Goal: Task Accomplishment & Management: Manage account settings

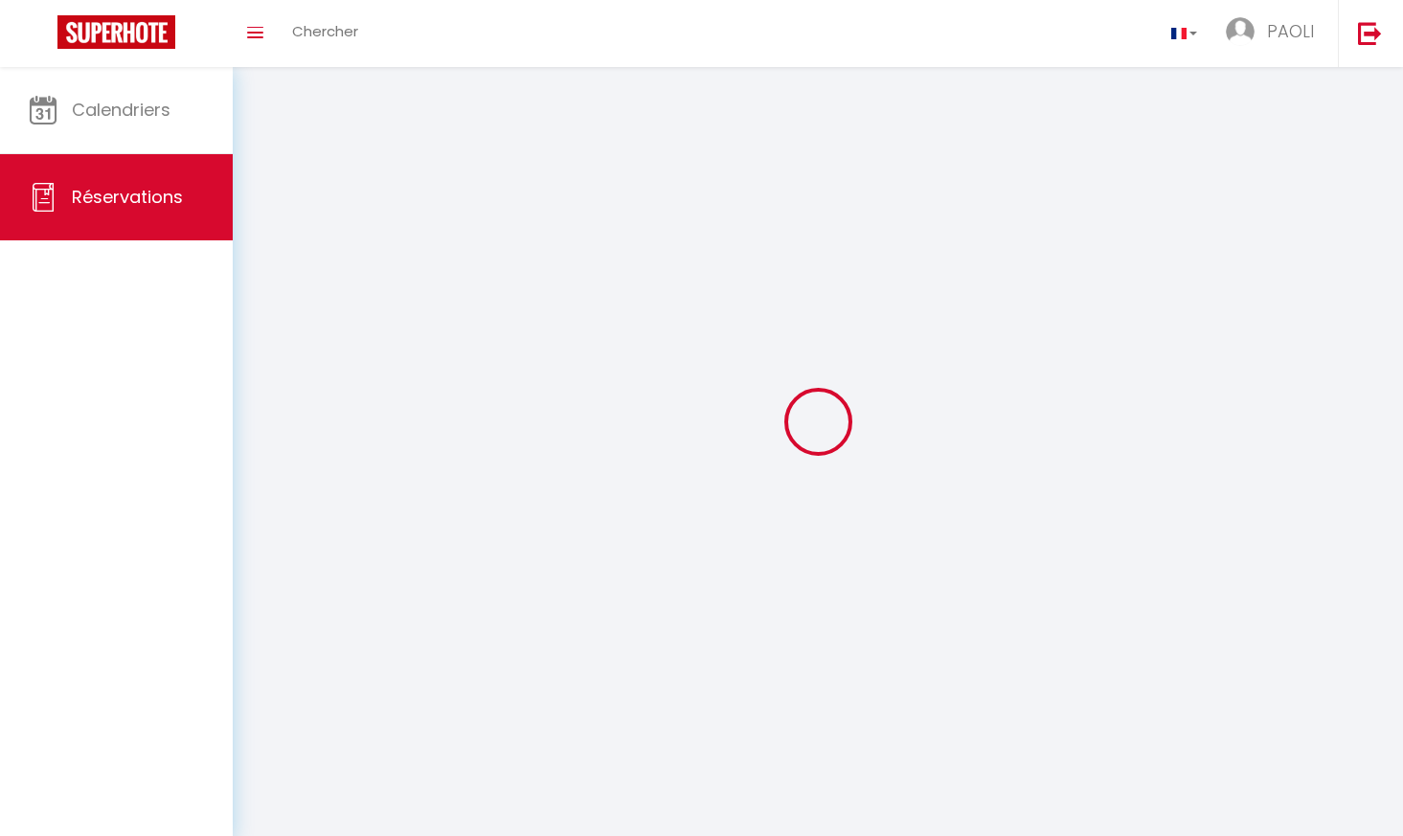
select select "not_cancelled"
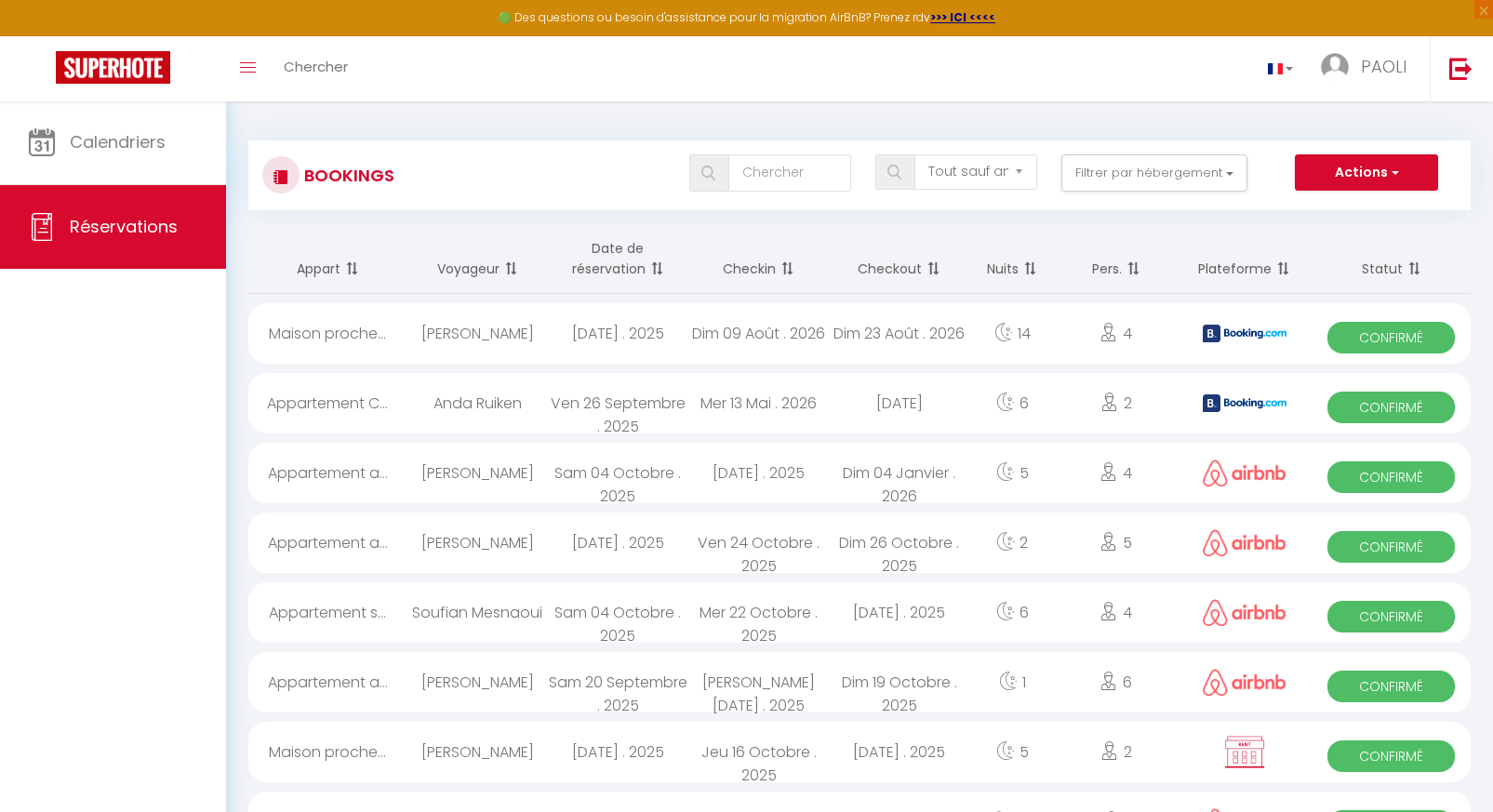
click at [581, 344] on div "[DATE] . 2025" at bounding box center [618, 333] width 141 height 60
select select "OK"
select select "KO"
select select "0"
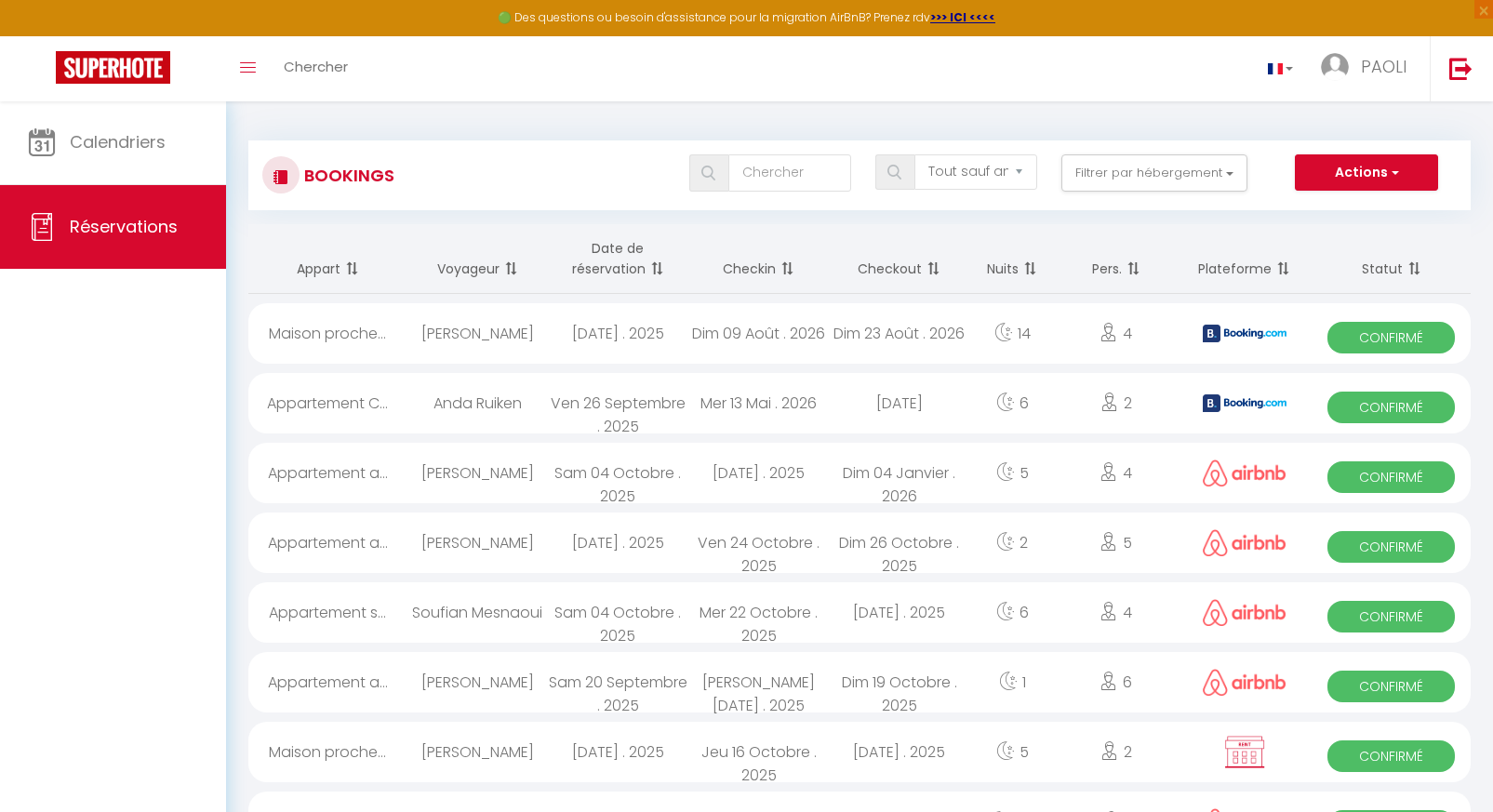
select select "1"
select select
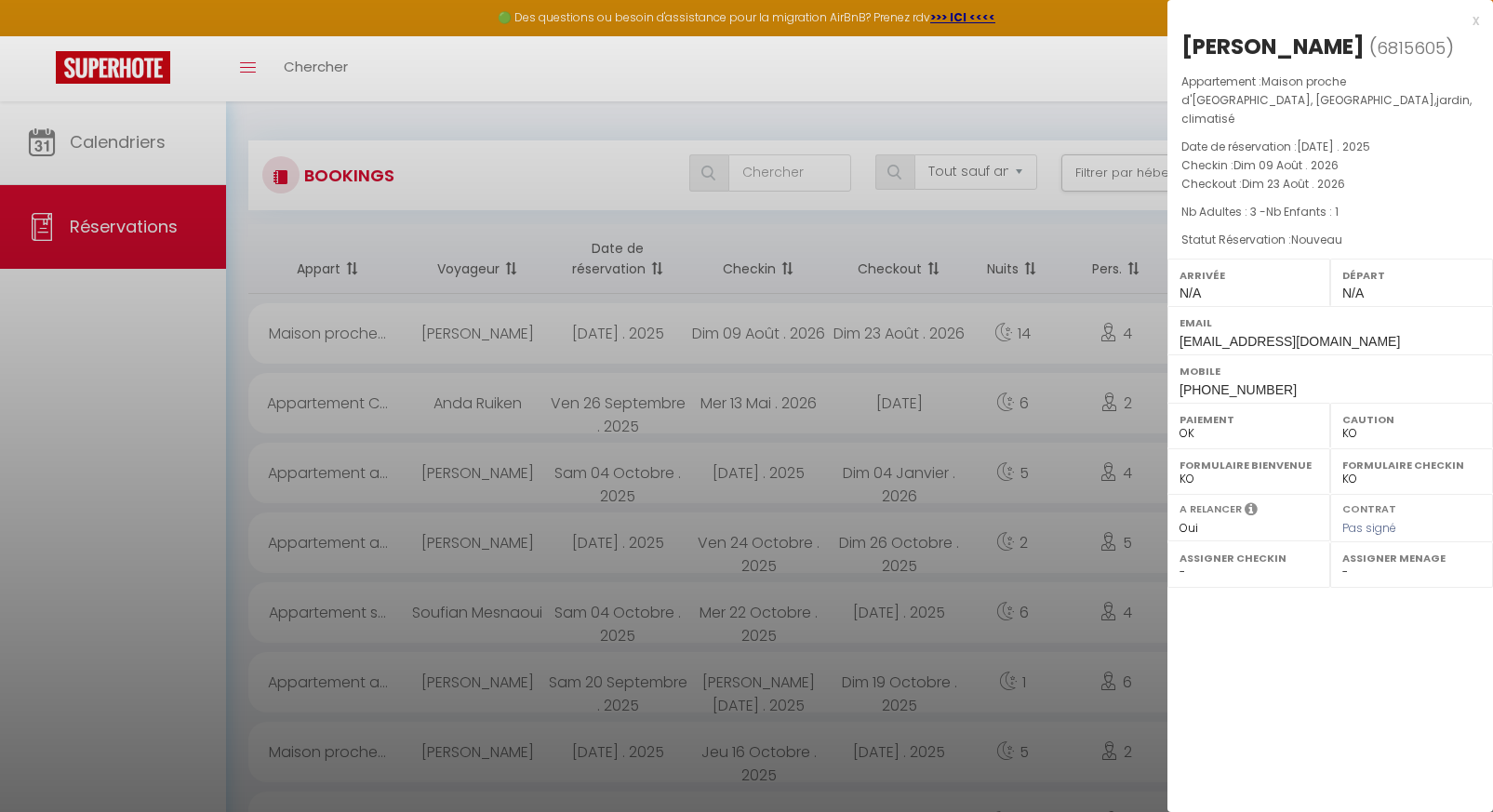
click at [832, 85] on div at bounding box center [746, 406] width 1493 height 812
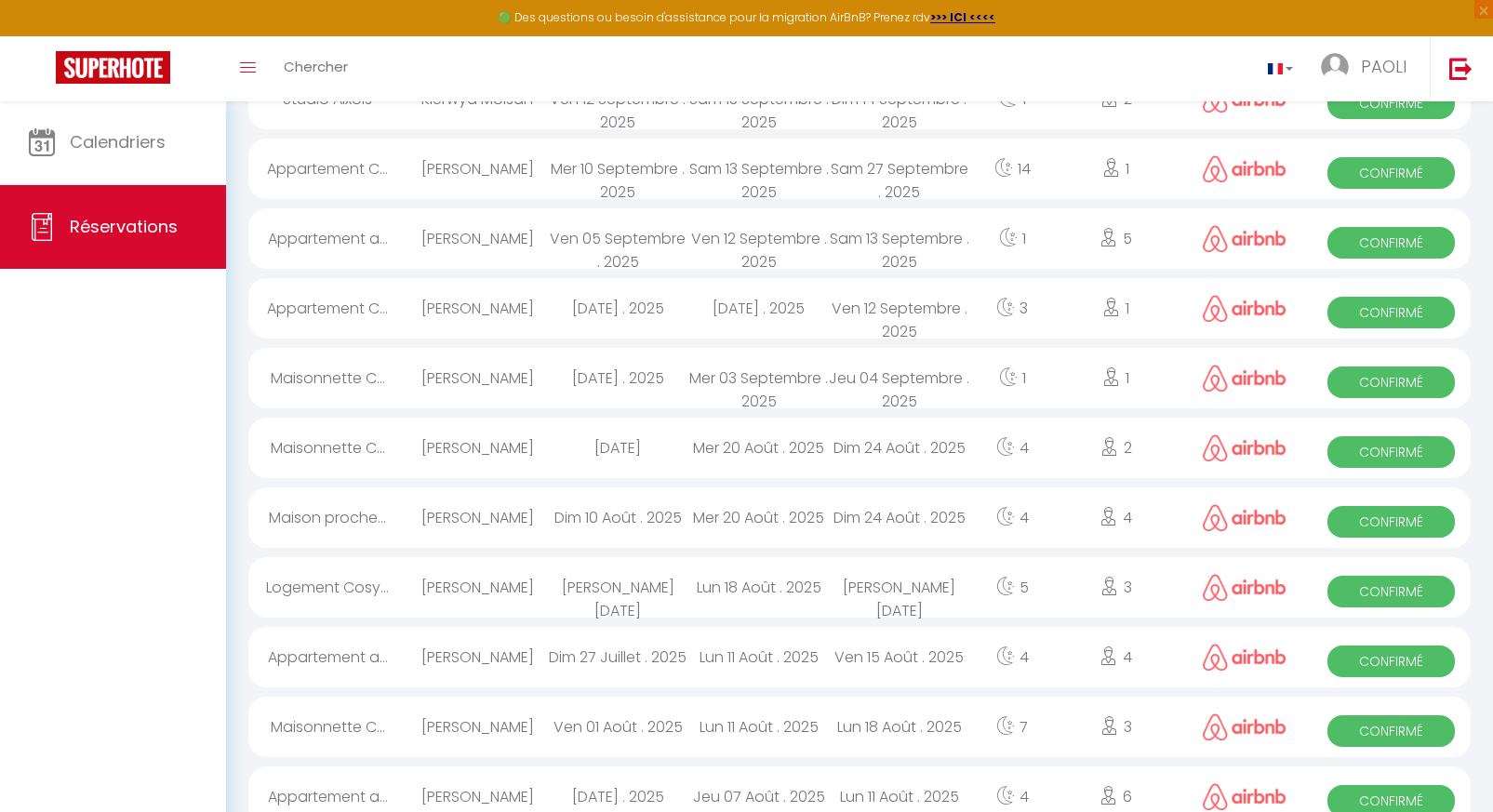
scroll to position [160, 0]
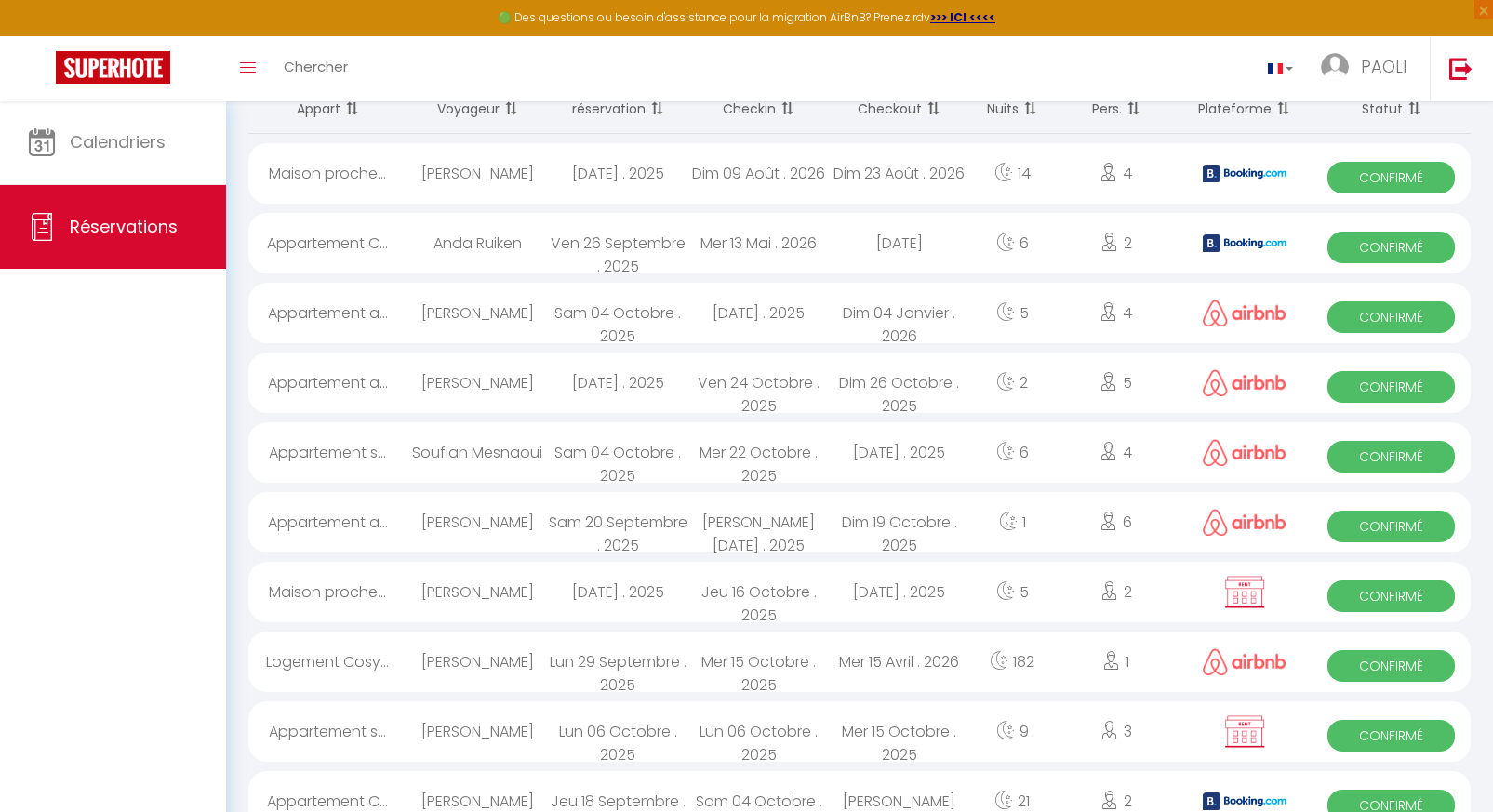
click at [928, 163] on div "Dim 23 Août . 2026" at bounding box center [899, 173] width 141 height 60
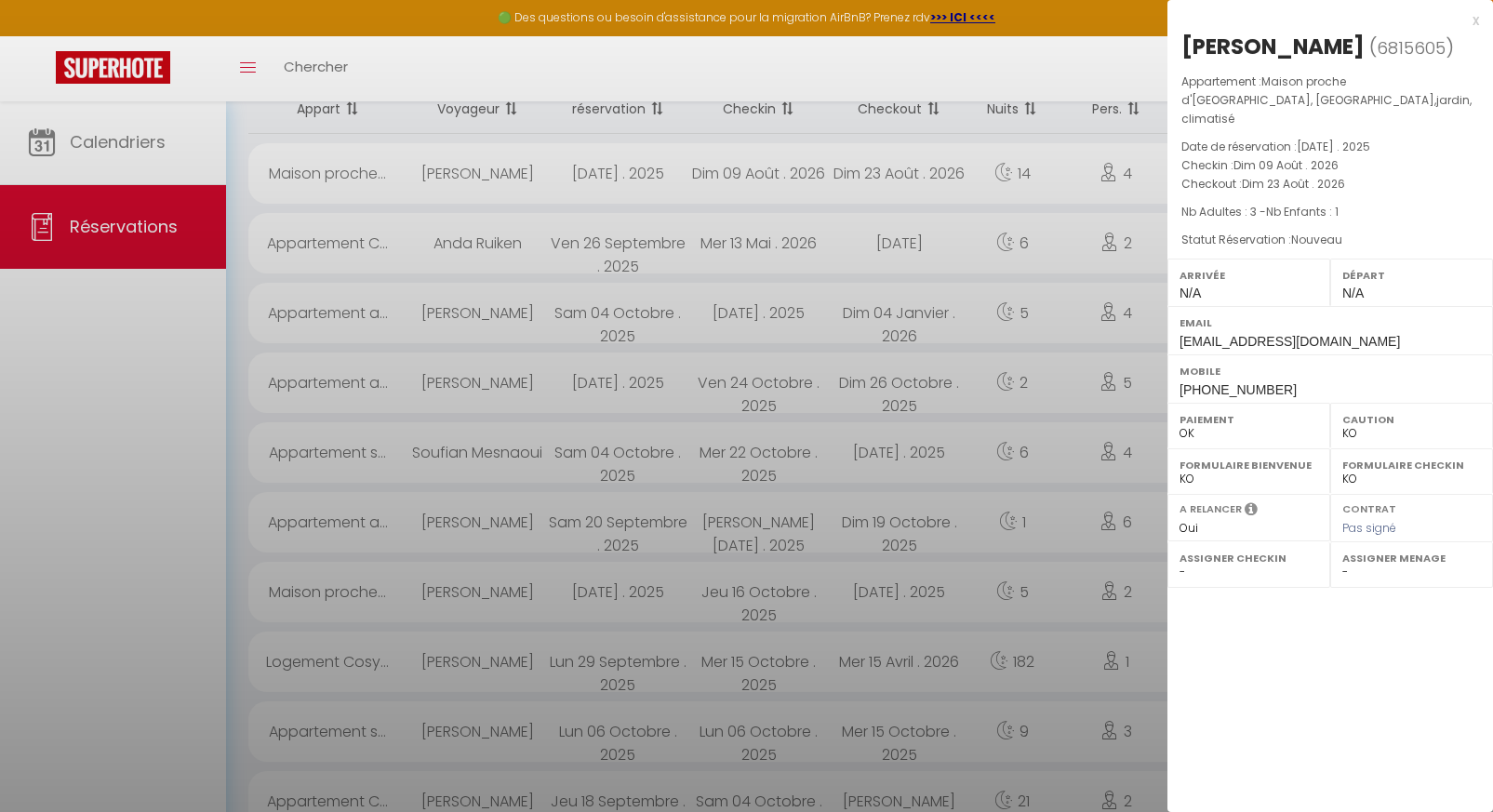
select select
